Goal: Task Accomplishment & Management: Manage account settings

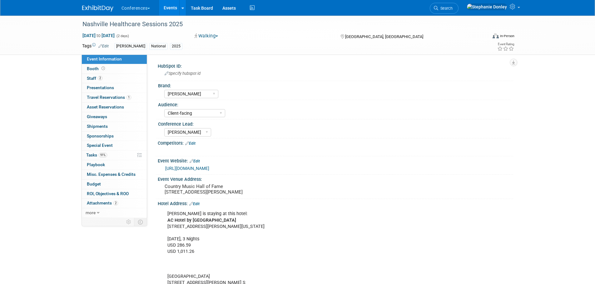
select select "[PERSON_NAME]"
select select "Client-facing"
select select "[PERSON_NAME]"
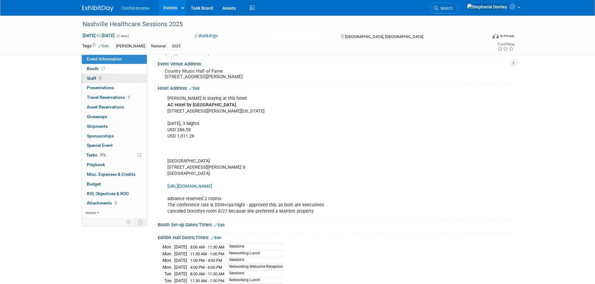
click at [92, 76] on span "Staff 2" at bounding box center [95, 78] width 16 height 5
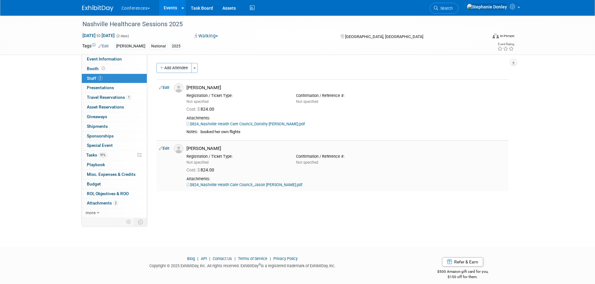
click at [165, 148] on link "Edit" at bounding box center [164, 148] width 10 height 4
select select "7fe8f1dc-b27c-40f1-8470-e347adf89a51"
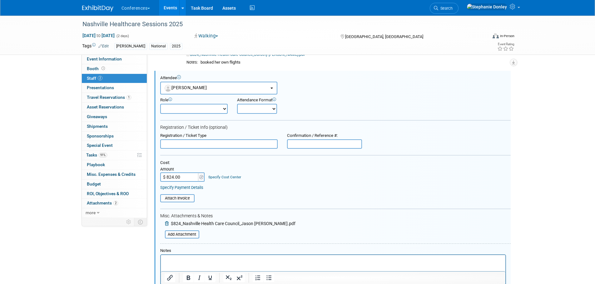
click at [187, 260] on p "Rich Text Area. Press ALT-0 for help." at bounding box center [332, 261] width 337 height 6
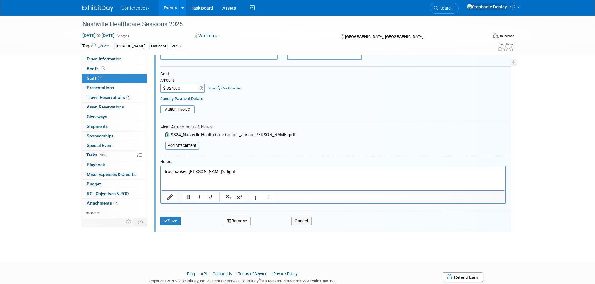
scroll to position [170, 0]
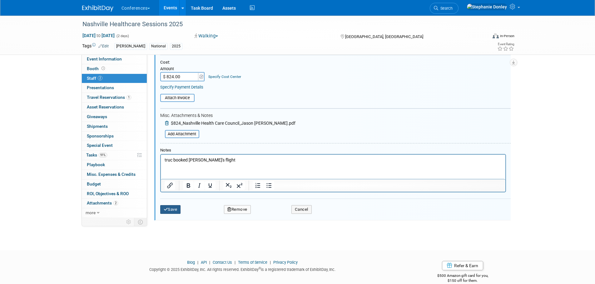
click at [169, 210] on button "Save" at bounding box center [170, 209] width 21 height 9
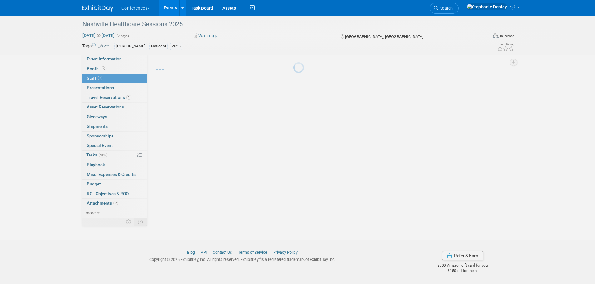
scroll to position [6, 0]
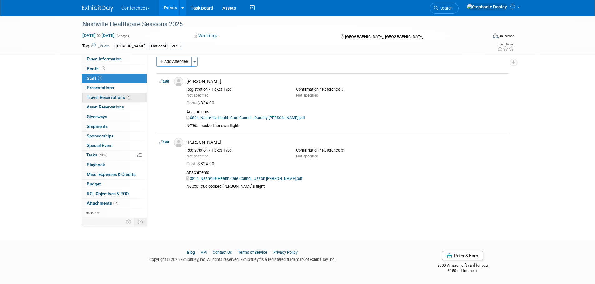
click at [108, 97] on span "Travel Reservations 1" at bounding box center [109, 97] width 44 height 5
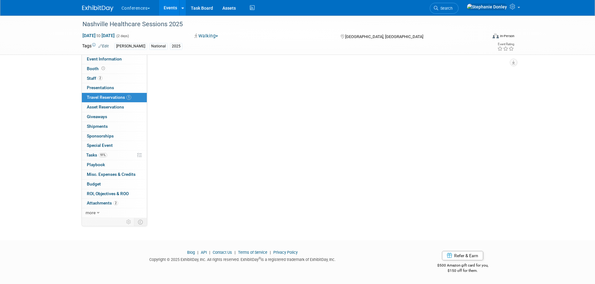
scroll to position [0, 0]
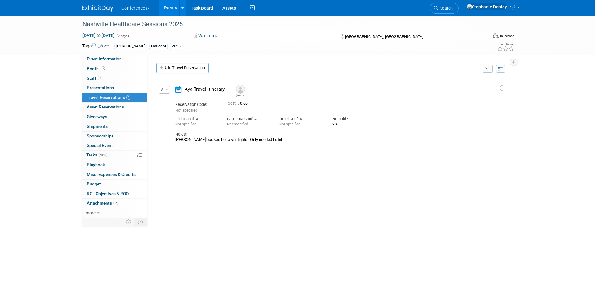
click at [166, 91] on button "button" at bounding box center [164, 90] width 11 height 8
click at [183, 101] on button "Edit Reservation" at bounding box center [185, 100] width 53 height 9
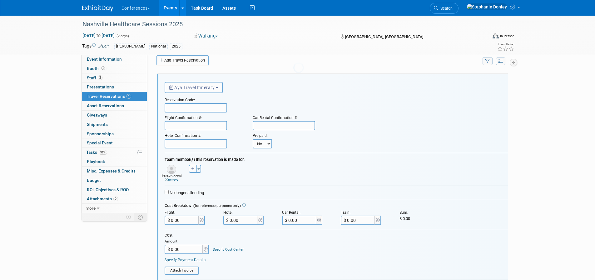
scroll to position [11, 0]
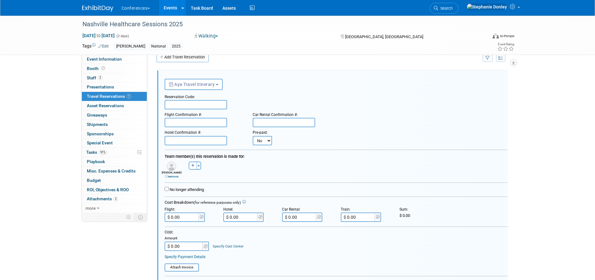
click at [431, 163] on div "[PERSON_NAME] remove [PERSON_NAME] remove [PERSON_NAME] remove" at bounding box center [336, 169] width 352 height 18
click at [239, 217] on input "$ 0.00" at bounding box center [240, 216] width 35 height 9
paste input "1,011.26"
type input "$ 1,011.26"
click at [239, 217] on input "$ 1,011.26" at bounding box center [240, 216] width 35 height 9
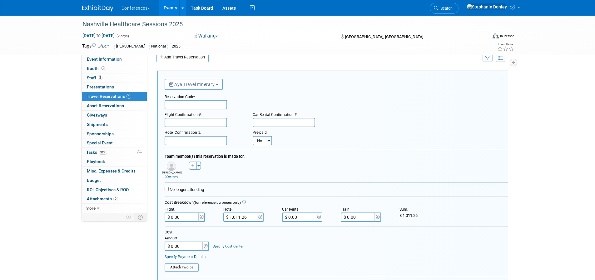
click at [181, 248] on input "$ 0.00" at bounding box center [184, 245] width 39 height 9
paste input "1,011.26"
type input "$ 1,011.26"
click at [221, 247] on link "Specify Cost Center" at bounding box center [228, 246] width 31 height 4
click at [221, 247] on select "-- Not Specified -- Aya Education Aya Healthcare Aya Locums Bespoke Corporate […" at bounding box center [246, 245] width 67 height 9
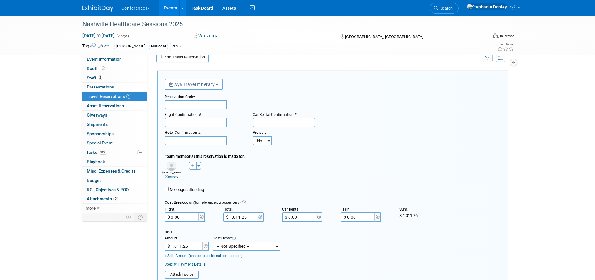
select select "18965872"
click at [213, 242] on select "-- Not Specified -- Aya Education Aya Healthcare Aya Locums Bespoke Corporate […" at bounding box center [246, 245] width 67 height 9
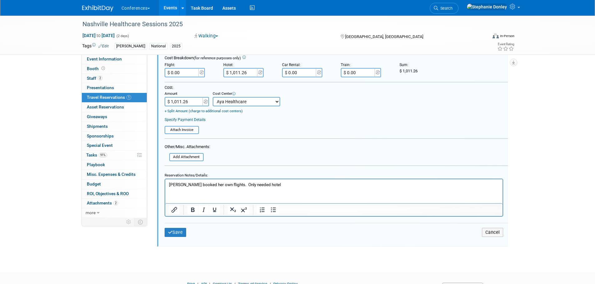
scroll to position [177, 0]
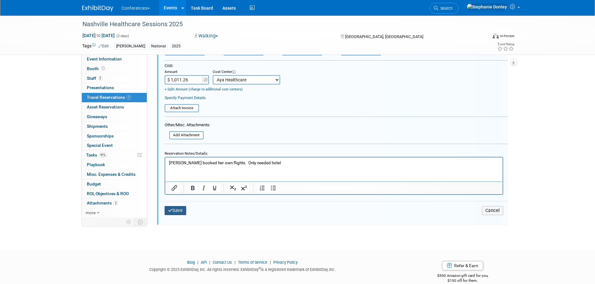
click at [177, 211] on button "Save" at bounding box center [176, 210] width 22 height 9
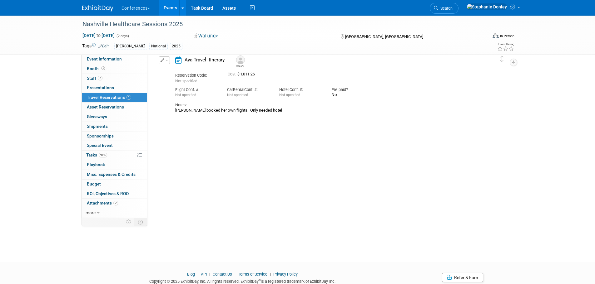
scroll to position [11, 0]
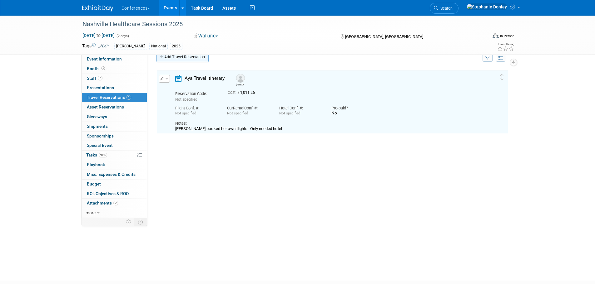
click at [178, 58] on link "Add Travel Reservation" at bounding box center [182, 57] width 52 height 10
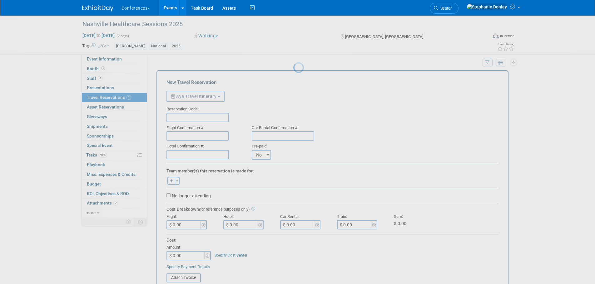
scroll to position [0, 0]
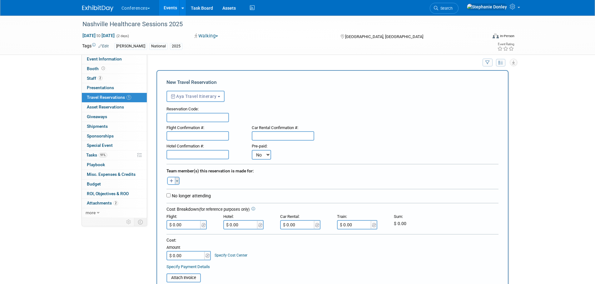
click at [177, 182] on span "button" at bounding box center [177, 181] width 2 height 1
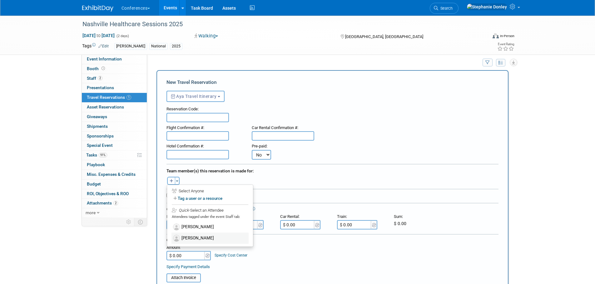
click at [176, 239] on img at bounding box center [176, 238] width 7 height 7
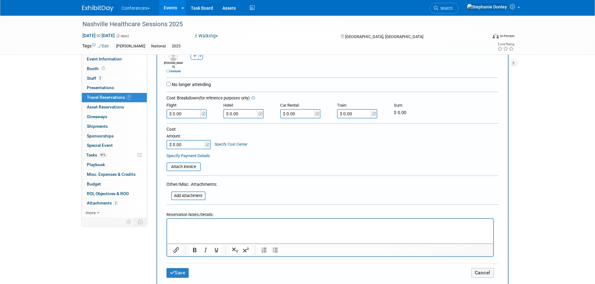
scroll to position [134, 0]
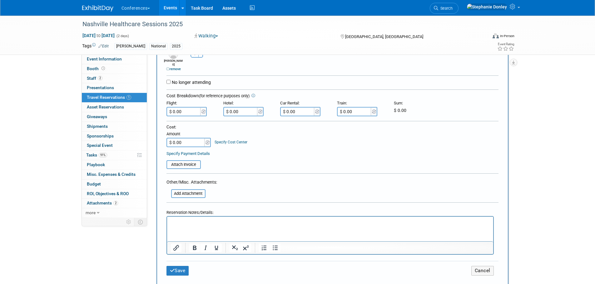
click at [207, 226] on html at bounding box center [330, 221] width 326 height 9
click at [180, 267] on button "Save" at bounding box center [177, 271] width 22 height 10
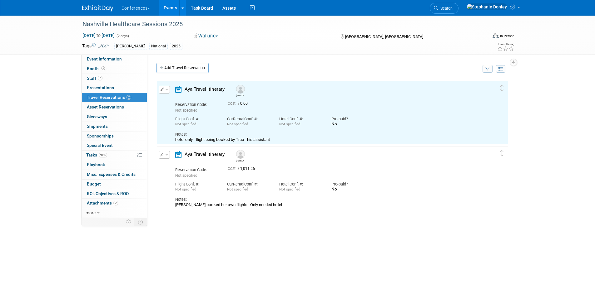
scroll to position [0, 0]
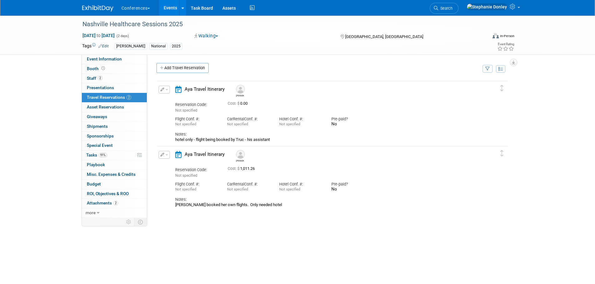
click at [49, 97] on div "Nashville Healthcare Sessions 2025 [DATE] to [DATE] (2 days) [DATE] to [DATE] W…" at bounding box center [297, 148] width 595 height 265
